Goal: Information Seeking & Learning: Find specific fact

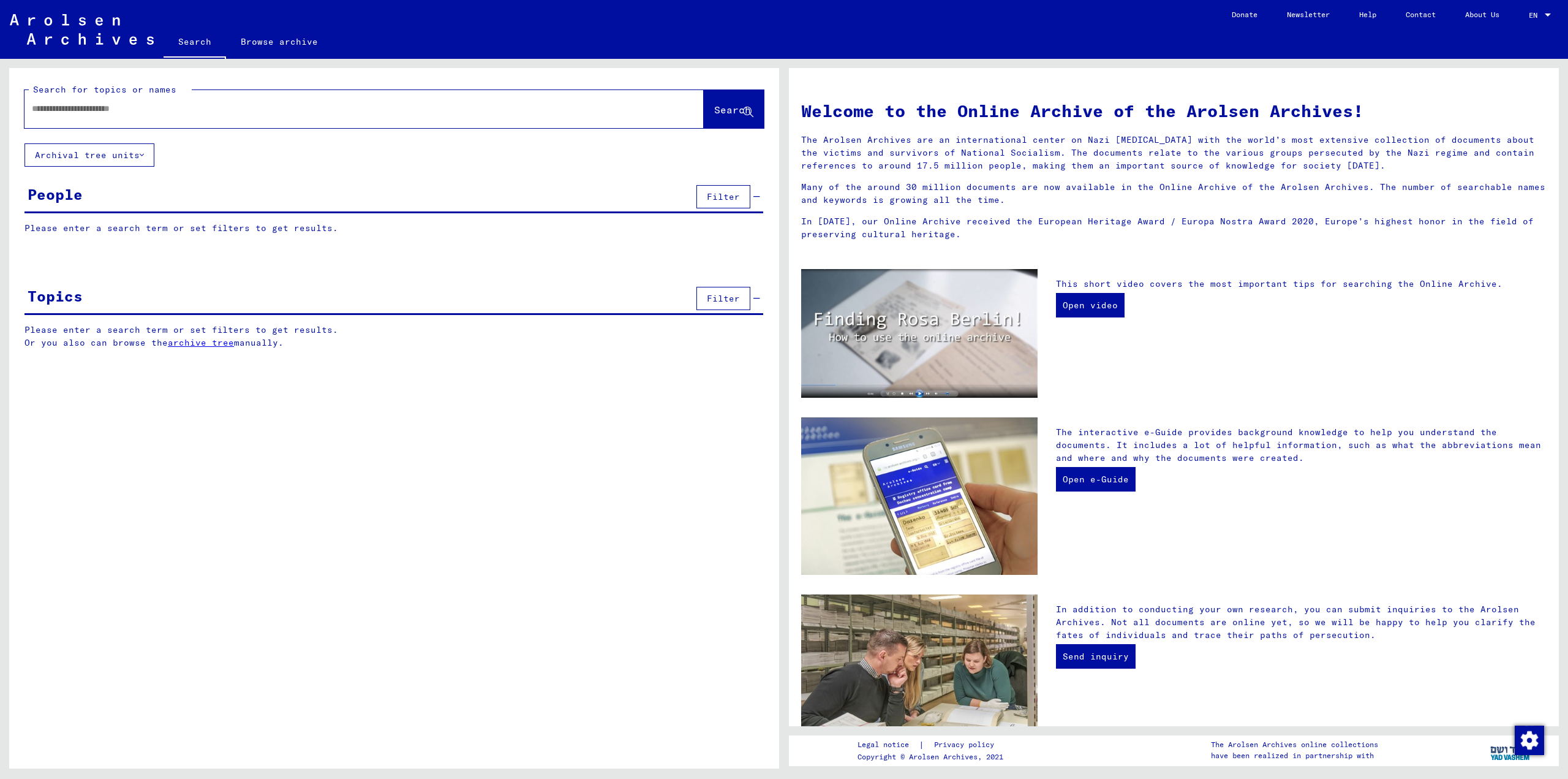
click at [408, 98] on div at bounding box center [346, 108] width 642 height 27
click at [410, 109] on input "text" at bounding box center [349, 109] width 635 height 13
type input "**********"
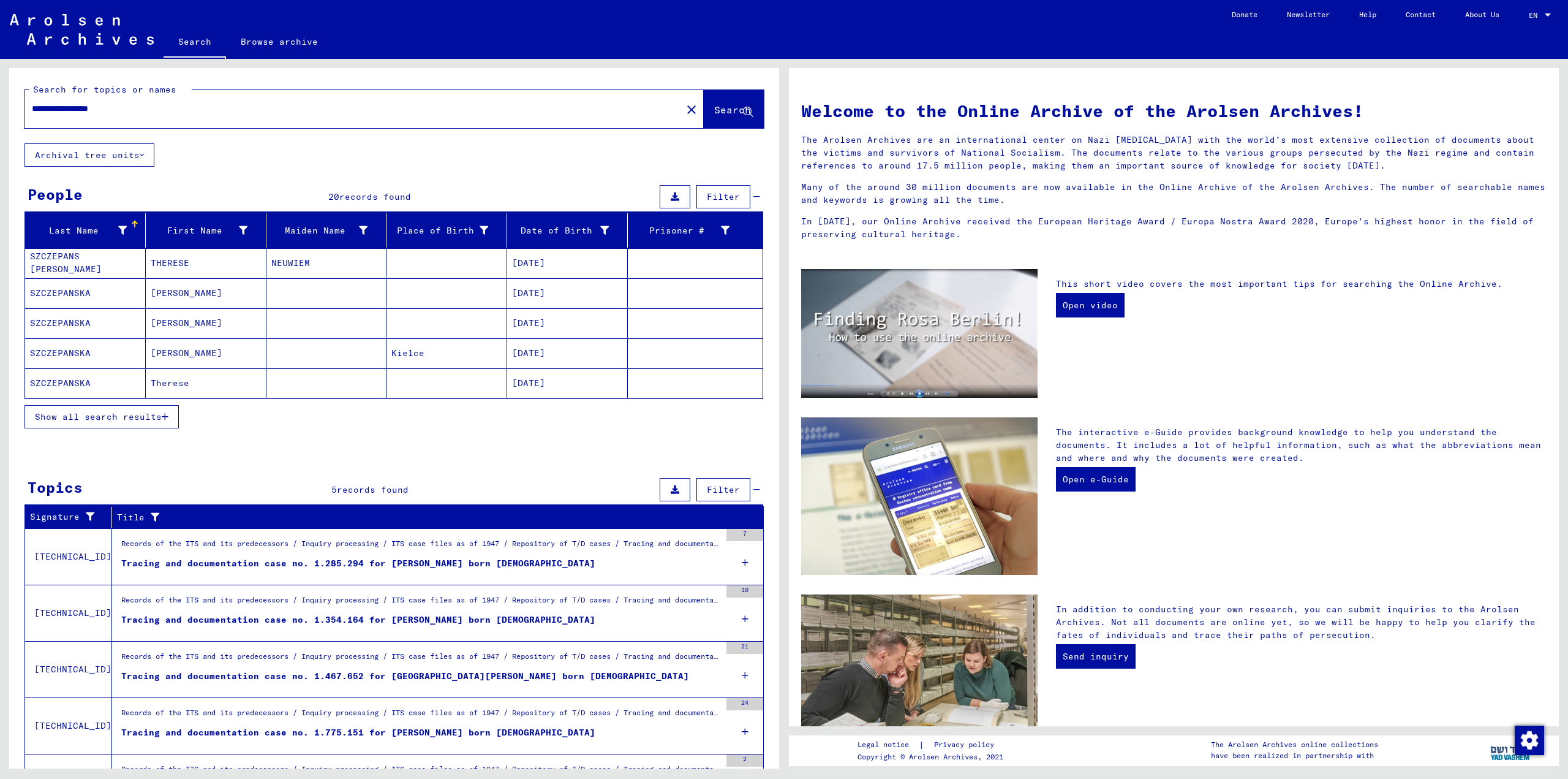
click at [146, 418] on span "Show all search results" at bounding box center [98, 416] width 127 height 11
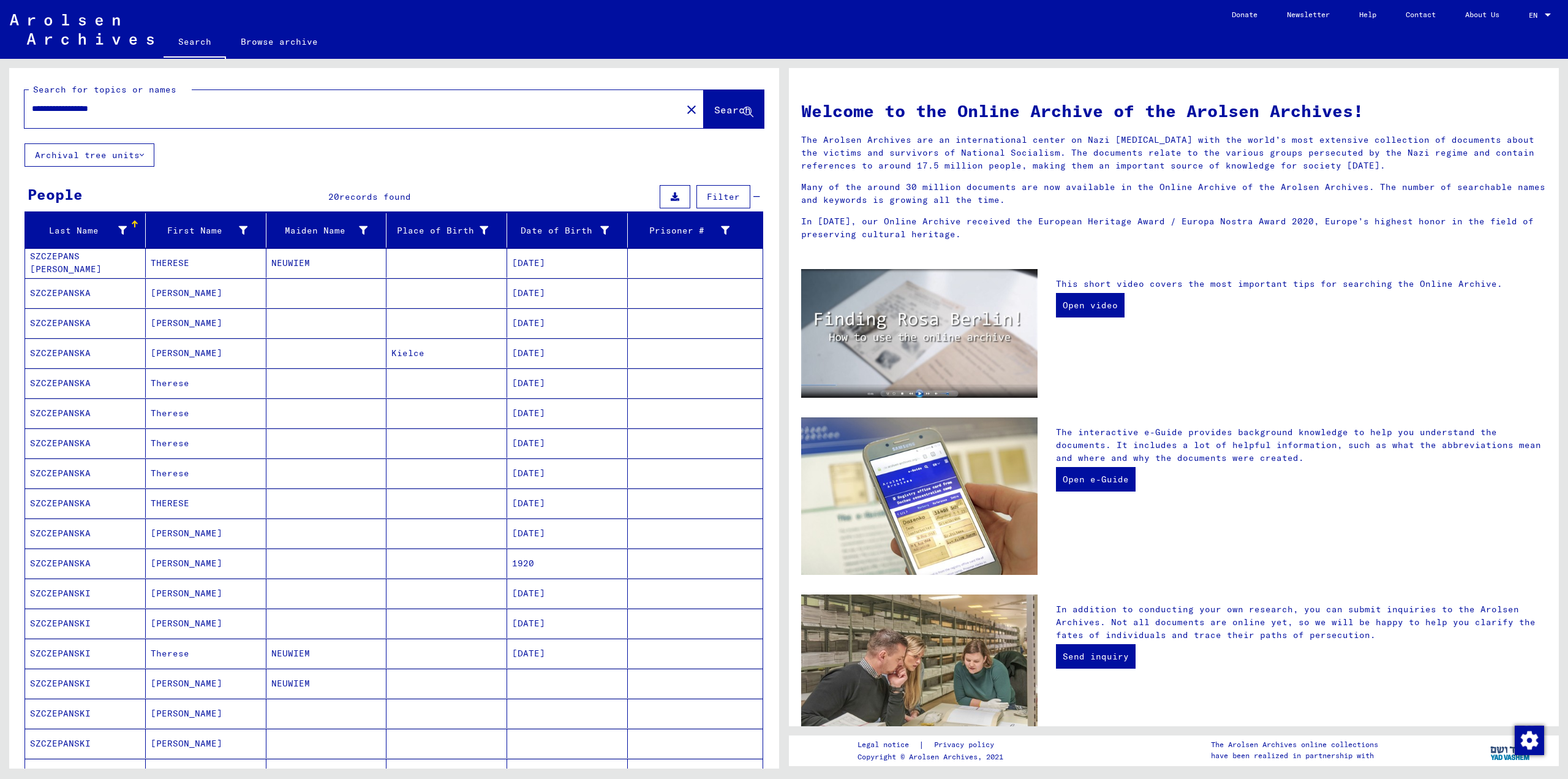
click at [207, 262] on mat-cell "THERESE" at bounding box center [206, 263] width 121 height 29
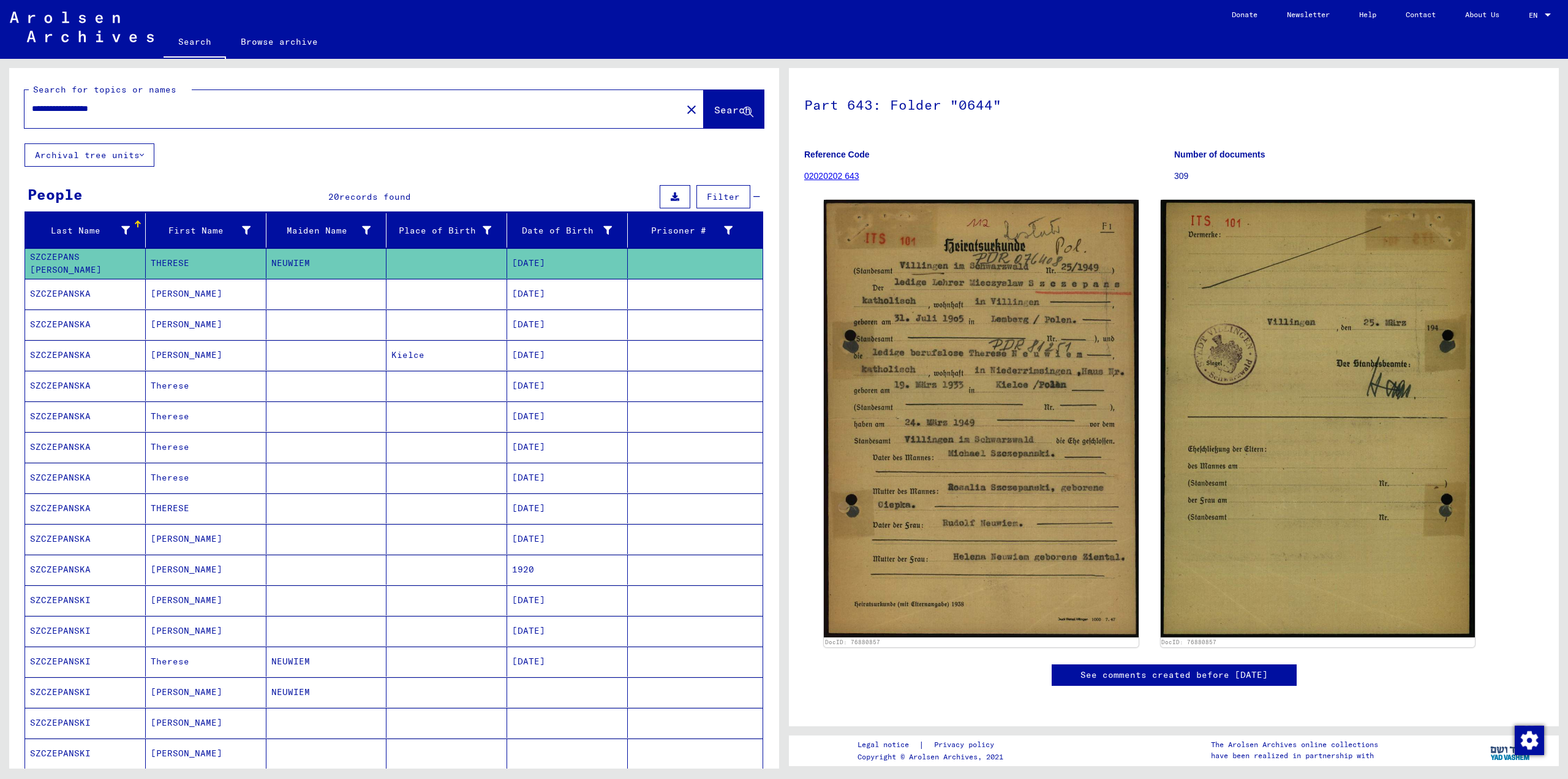
click at [270, 290] on mat-cell at bounding box center [327, 293] width 121 height 30
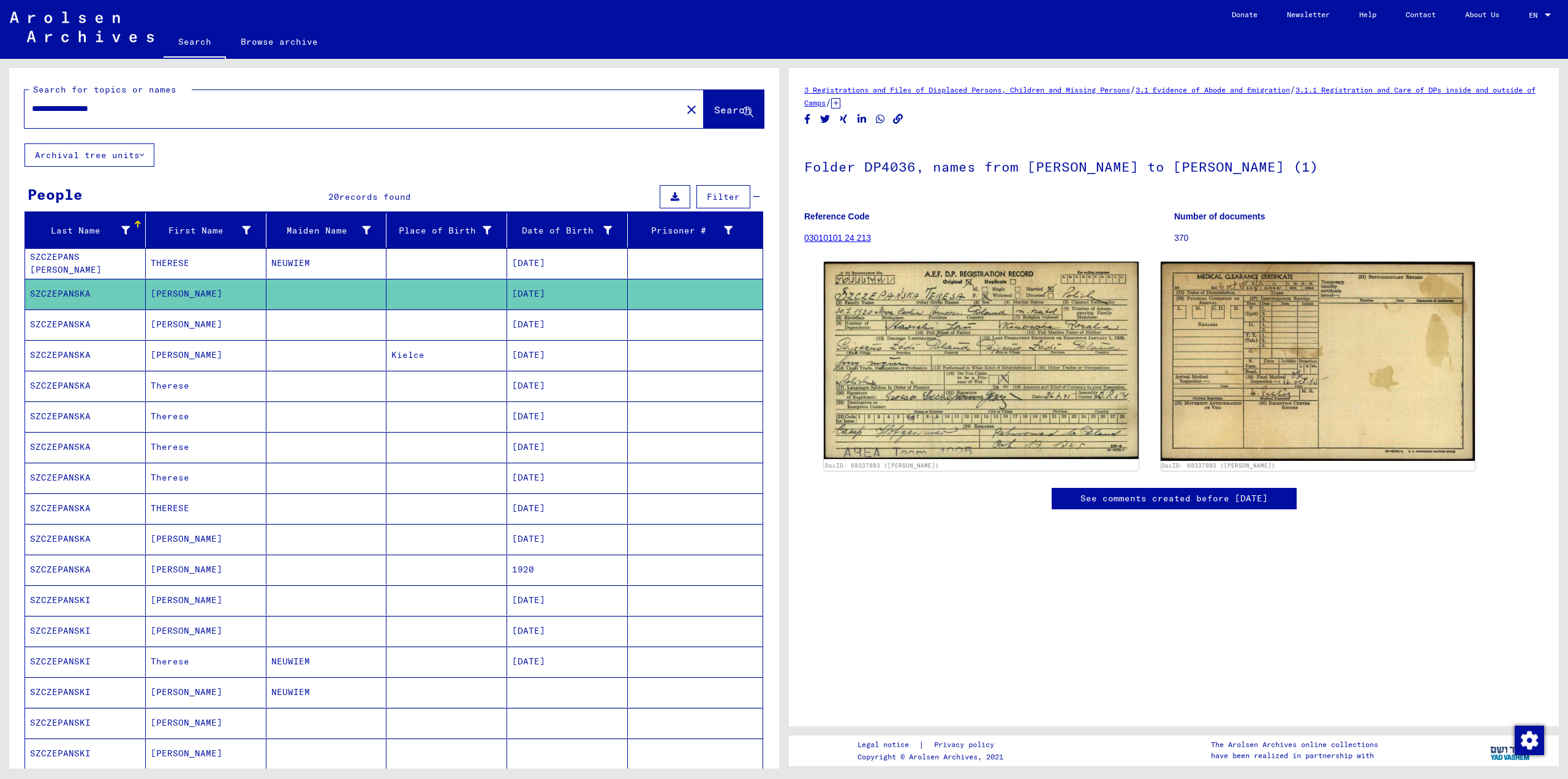
click at [271, 338] on mat-cell at bounding box center [327, 324] width 121 height 30
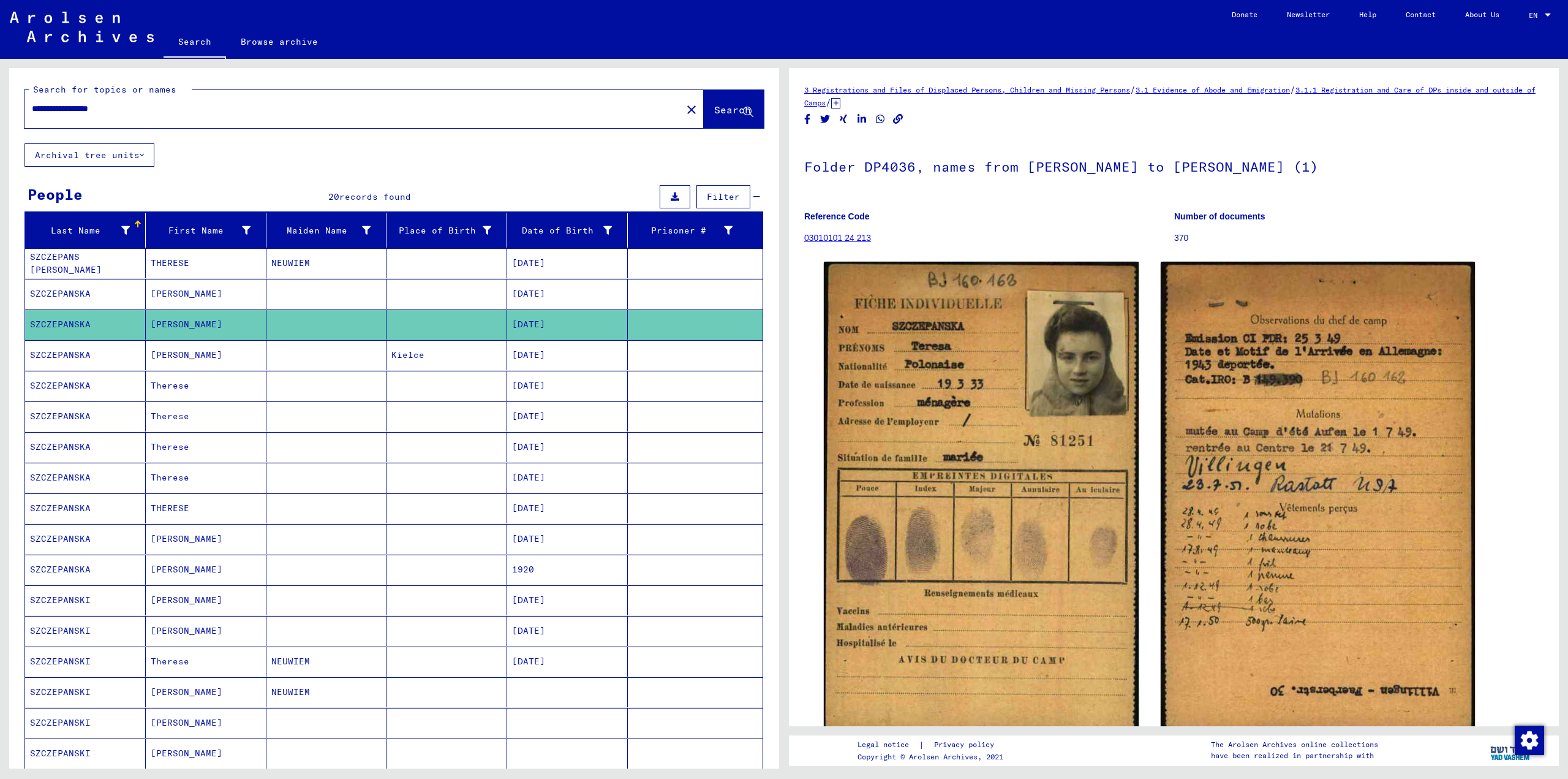
click at [272, 358] on mat-cell at bounding box center [327, 354] width 121 height 30
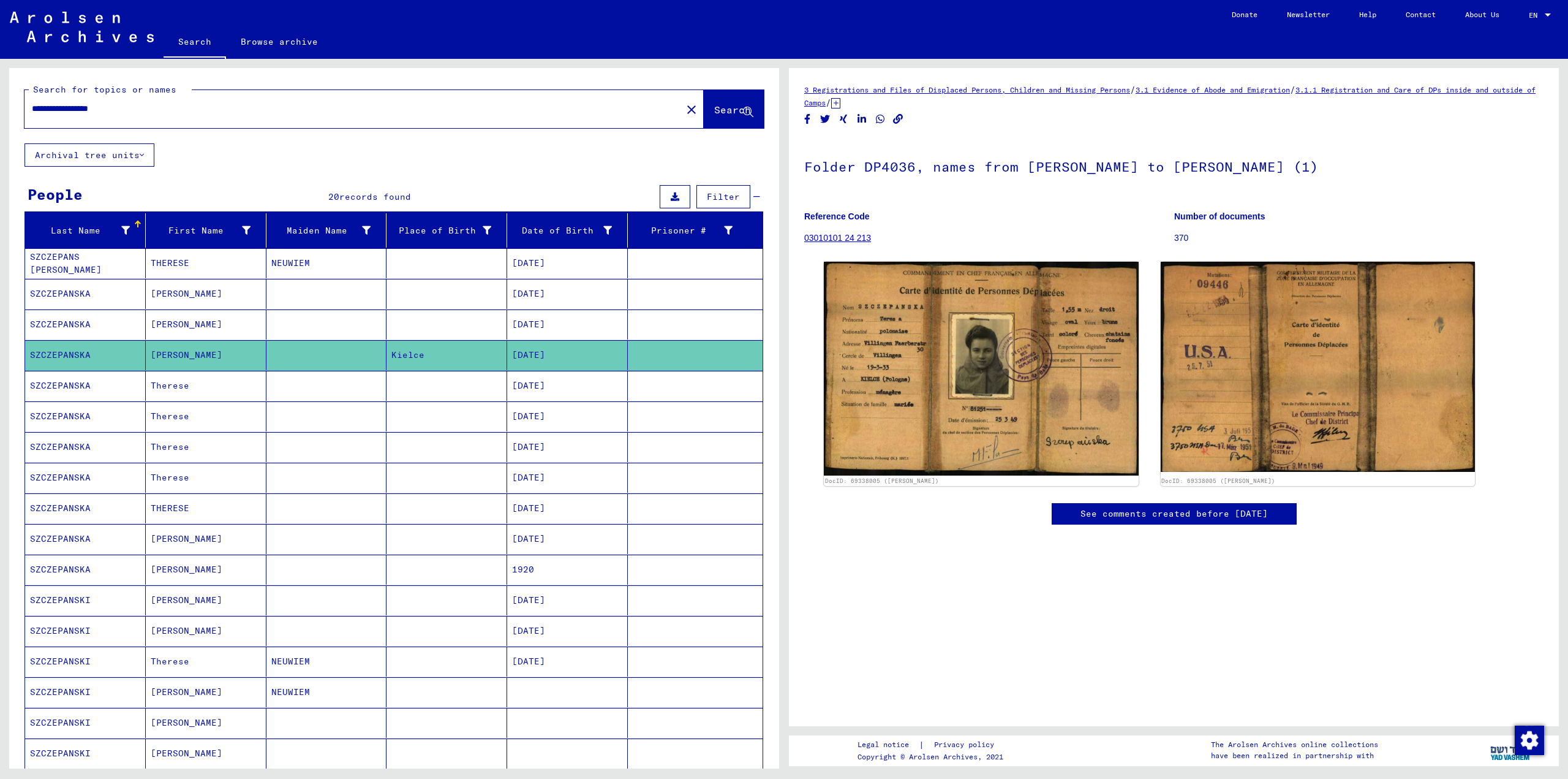
click at [255, 387] on mat-cell "Therese" at bounding box center [206, 386] width 121 height 30
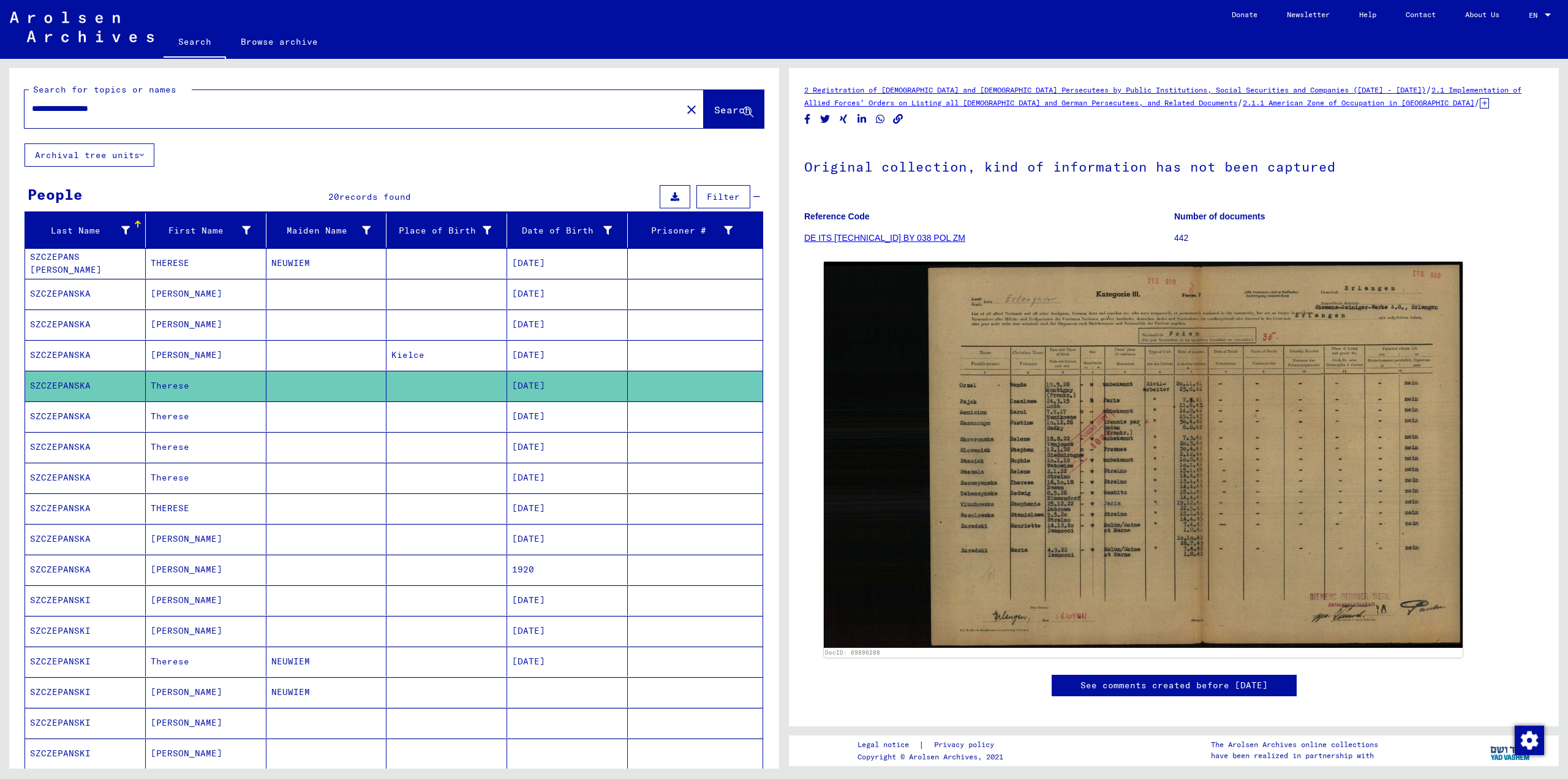
click at [249, 427] on mat-cell "Therese" at bounding box center [206, 416] width 121 height 30
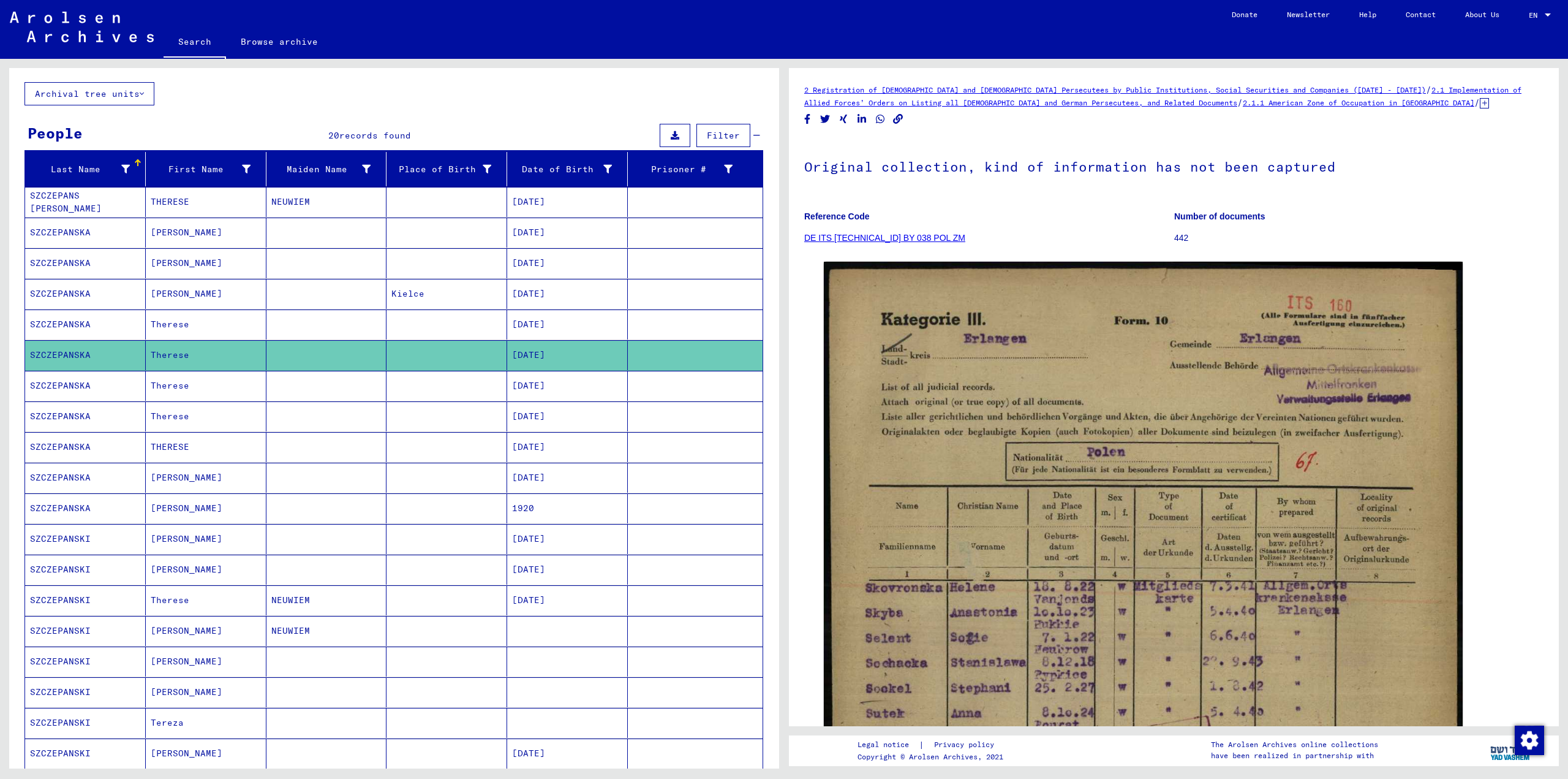
click at [254, 382] on mat-cell "Therese" at bounding box center [206, 386] width 121 height 30
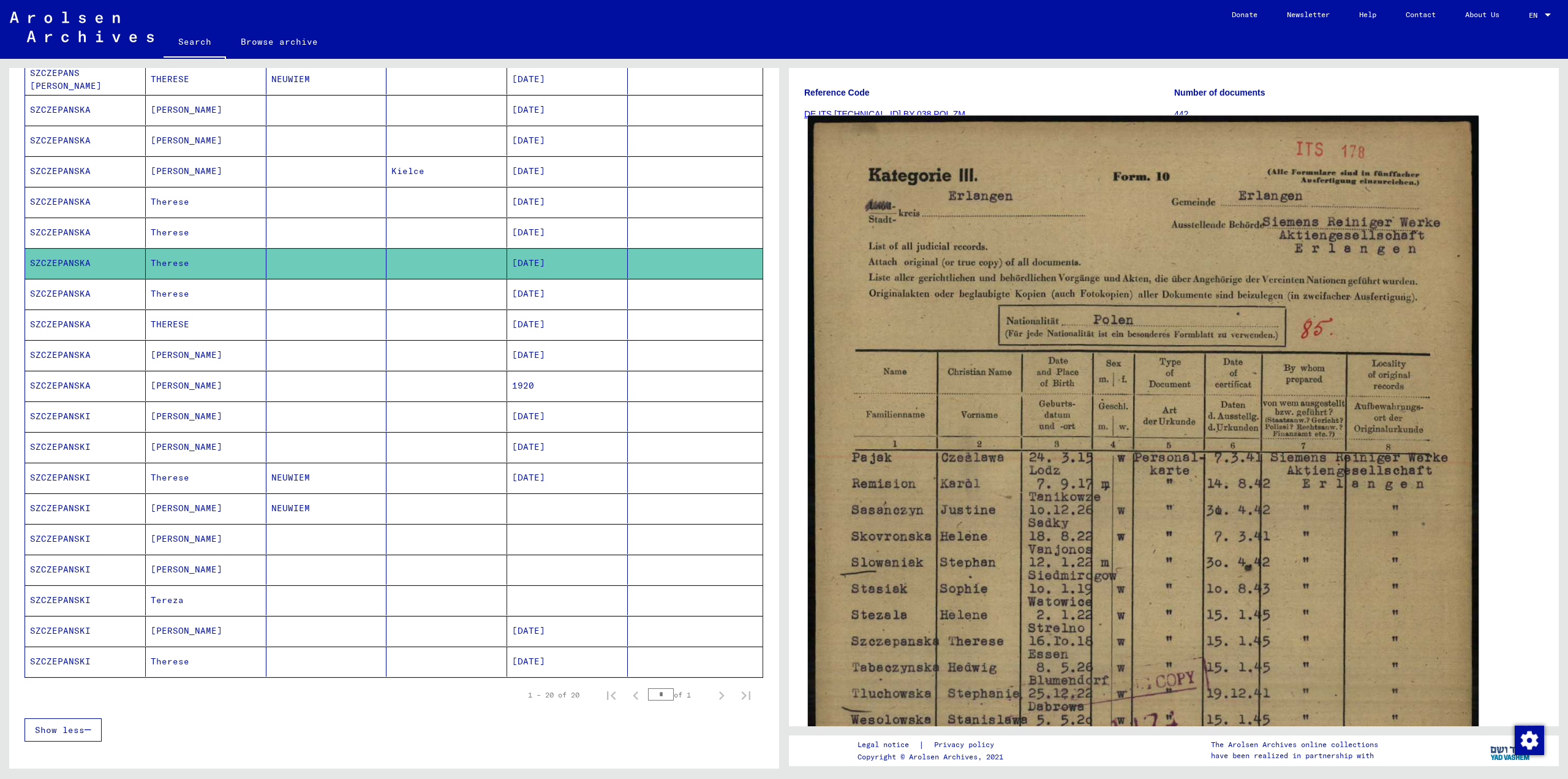
scroll to position [184, 0]
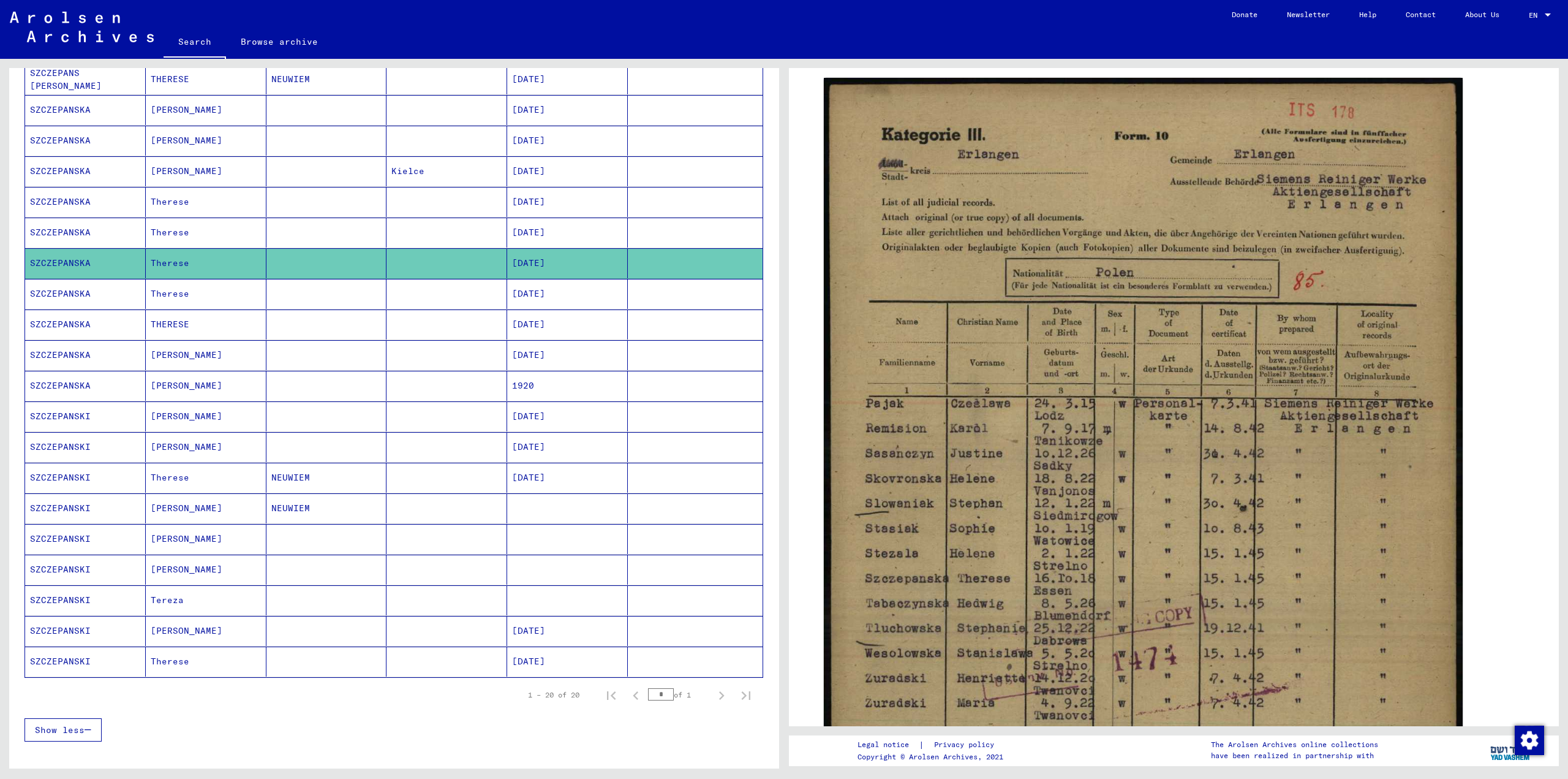
click at [233, 291] on mat-cell "Therese" at bounding box center [206, 293] width 121 height 30
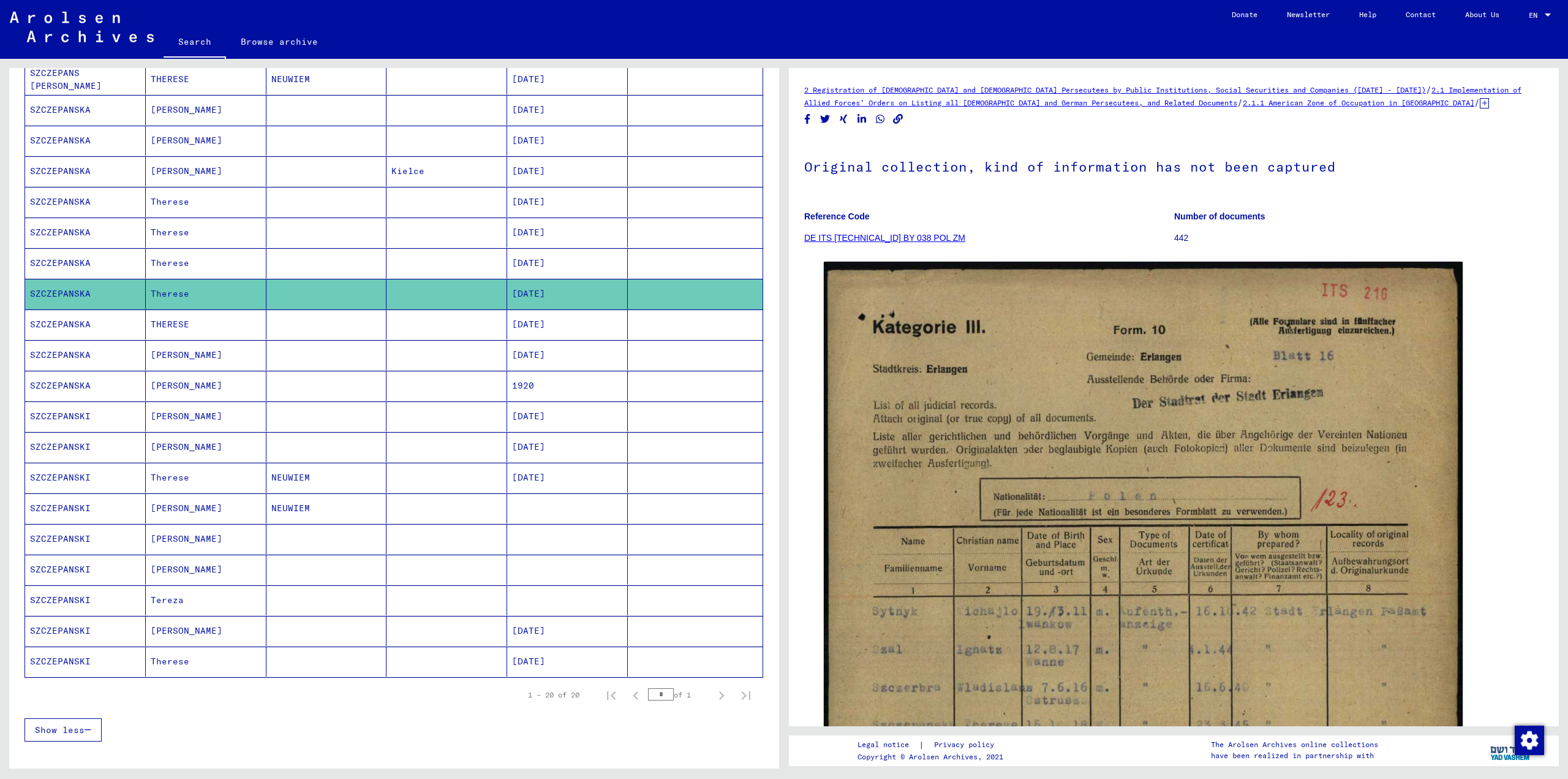
click at [223, 330] on mat-cell "THERESE" at bounding box center [206, 324] width 121 height 30
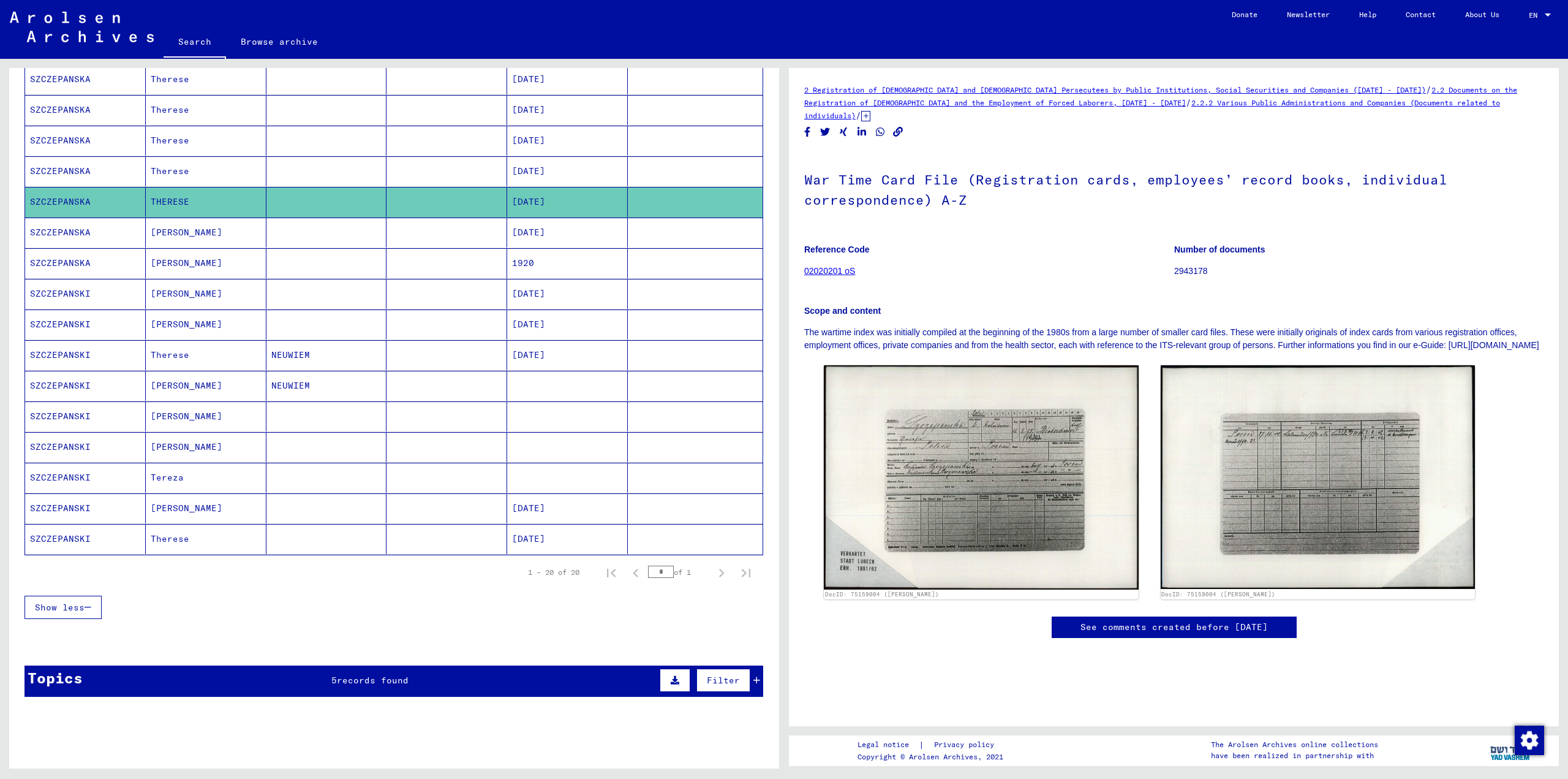
click at [300, 298] on mat-cell at bounding box center [327, 293] width 121 height 30
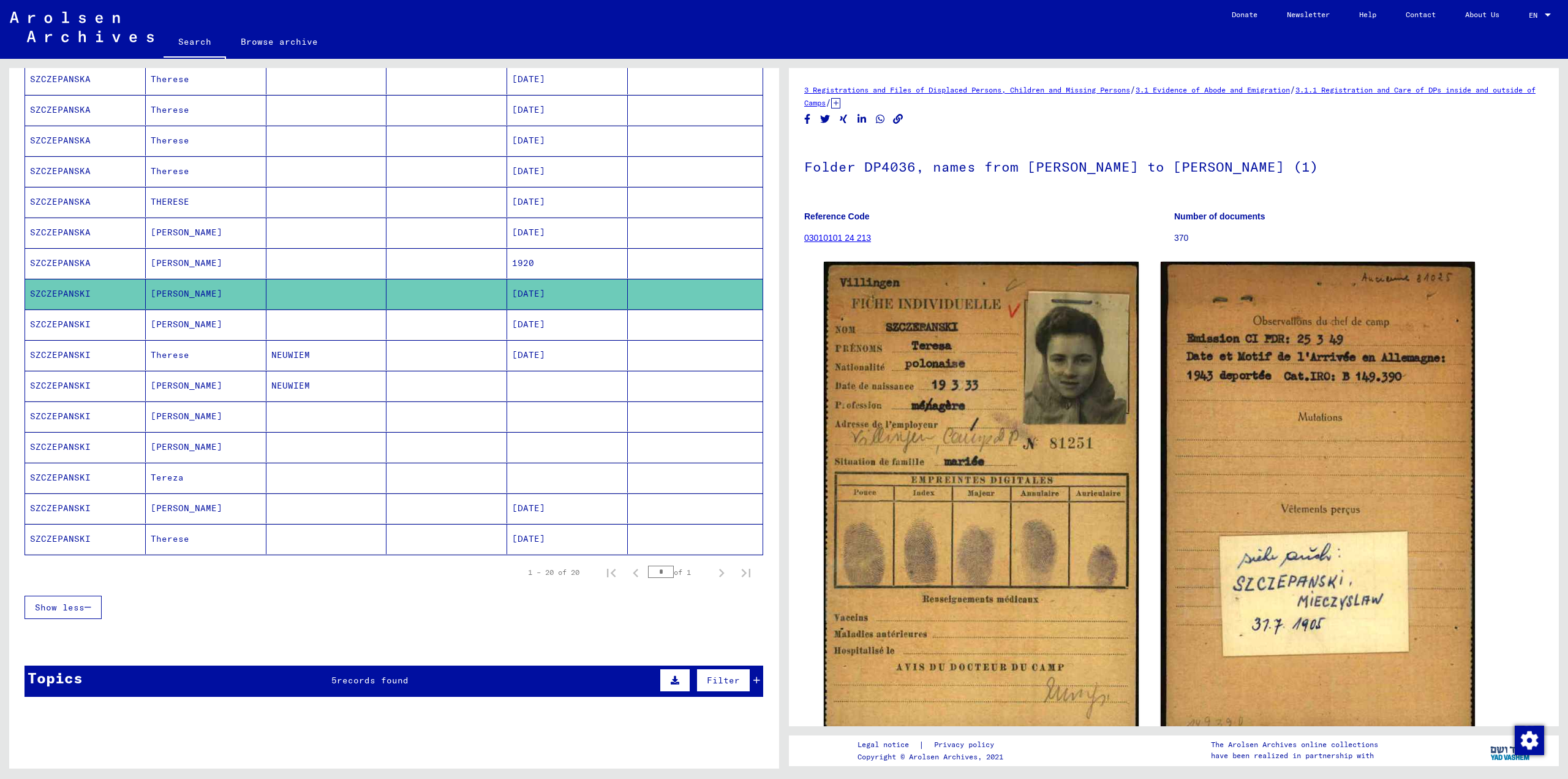
click at [300, 322] on mat-cell at bounding box center [327, 324] width 121 height 30
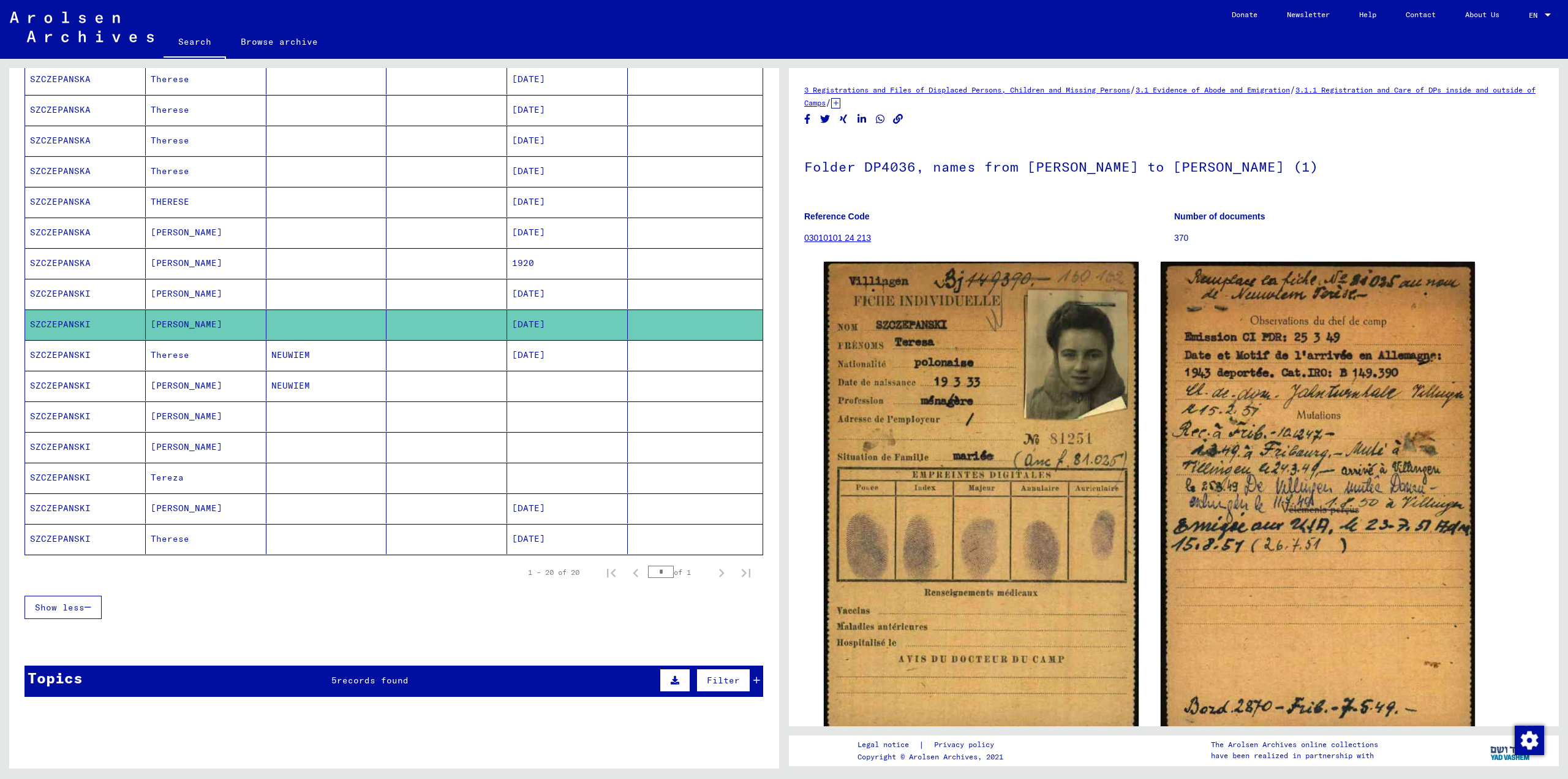
click at [281, 347] on mat-cell "NEUWIEM" at bounding box center [327, 354] width 121 height 30
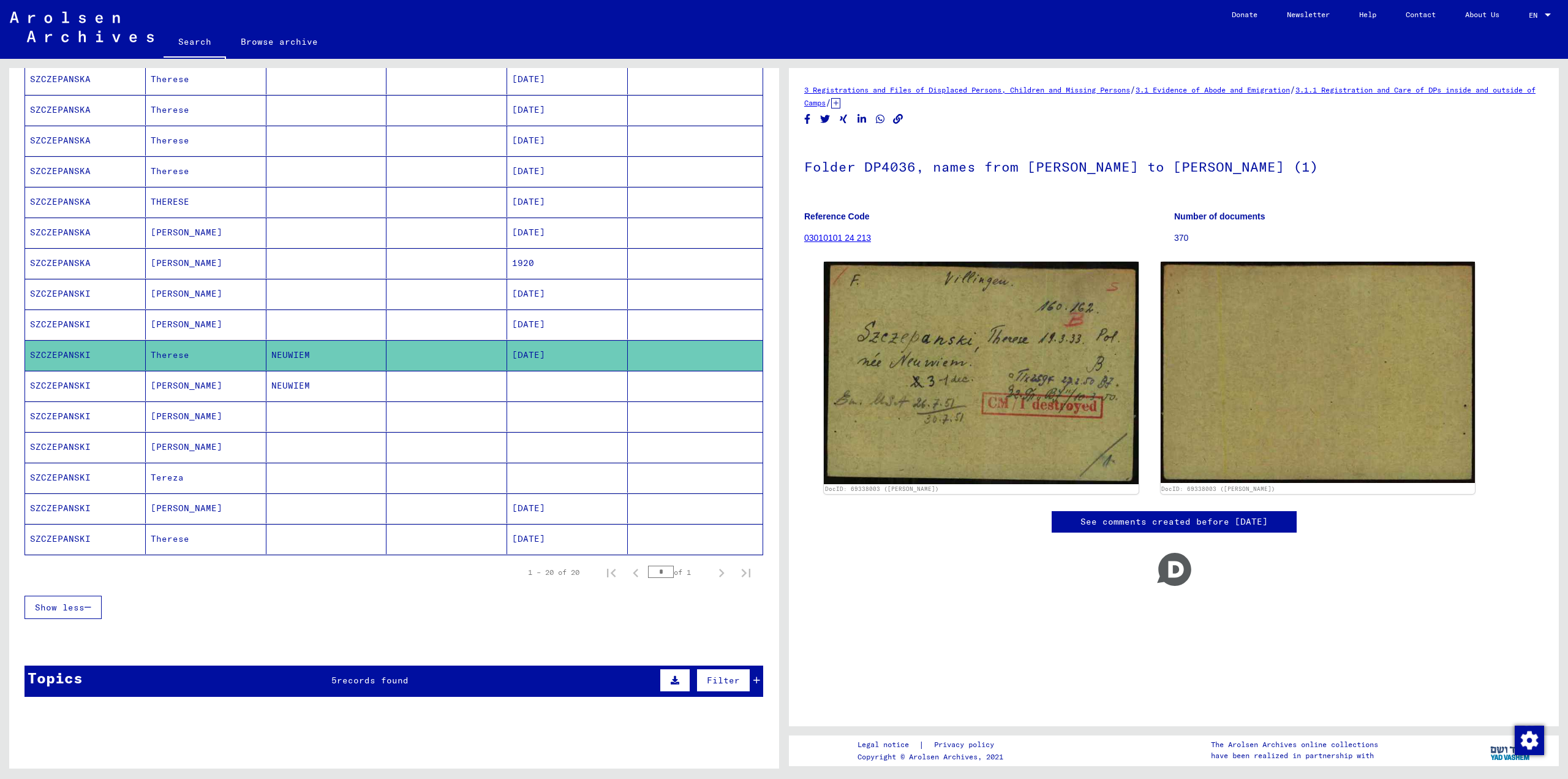
click at [267, 397] on mat-cell "NEUWIEM" at bounding box center [327, 386] width 121 height 30
